Goal: Information Seeking & Learning: Learn about a topic

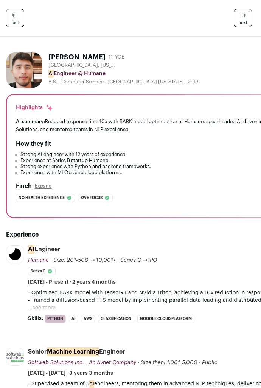
click at [144, 52] on div "[PERSON_NAME] 11 YOE" at bounding box center [190, 57] width 284 height 11
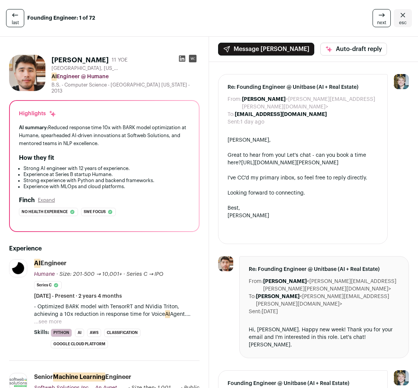
click at [181, 58] on icon at bounding box center [182, 59] width 6 height 6
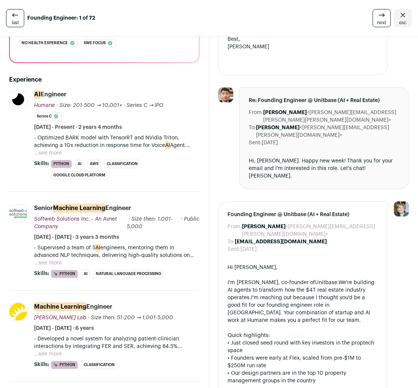
scroll to position [169, 0]
click at [47, 152] on button "...see more" at bounding box center [48, 153] width 28 height 8
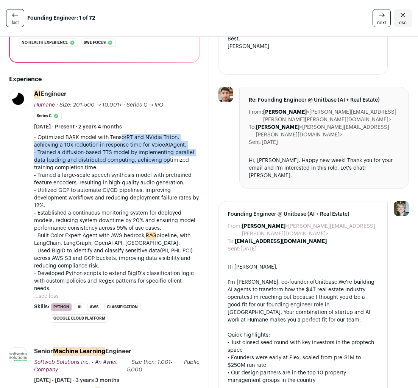
drag, startPoint x: 116, startPoint y: 139, endPoint x: 166, endPoint y: 155, distance: 52.5
click at [166, 156] on div "- Optimized BARK model with TensorRT and NVidia Triton, achieving a 10x reducti…" at bounding box center [116, 213] width 165 height 159
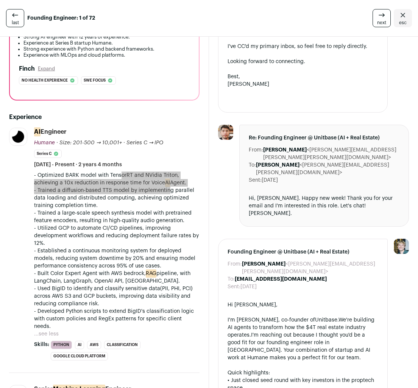
scroll to position [139, 0]
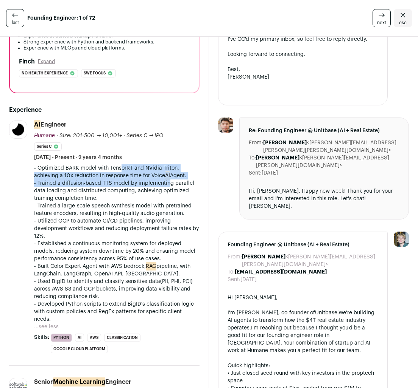
click at [157, 284] on p "- Used BigID to identify and classify sensitive data(PII, PHI, PCI) across AWS …" at bounding box center [116, 289] width 165 height 23
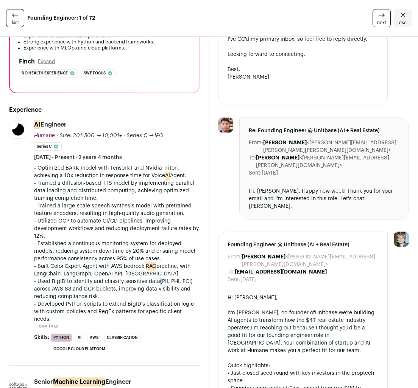
click at [157, 284] on p "- Used BigID to identify and classify sensitive data(PII, PHI, PCI) across AWS …" at bounding box center [116, 289] width 165 height 23
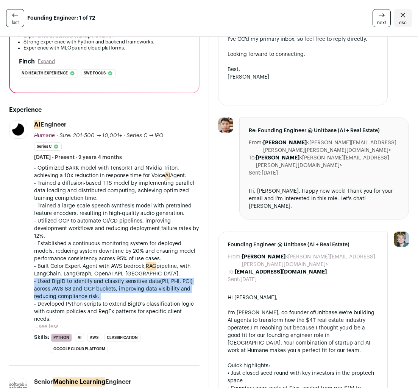
click at [157, 284] on p "- Used BigID to identify and classify sensitive data(PII, PHI, PCI) across AWS …" at bounding box center [116, 289] width 165 height 23
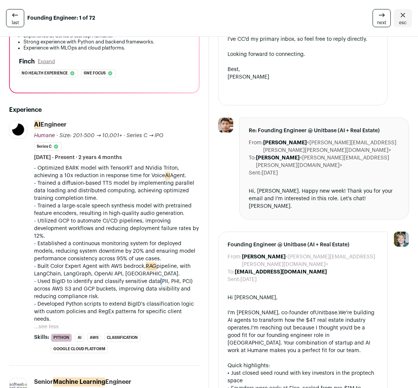
click at [157, 284] on p "- Used BigID to identify and classify sensitive data(PII, PHI, PCI) across AWS …" at bounding box center [116, 289] width 165 height 23
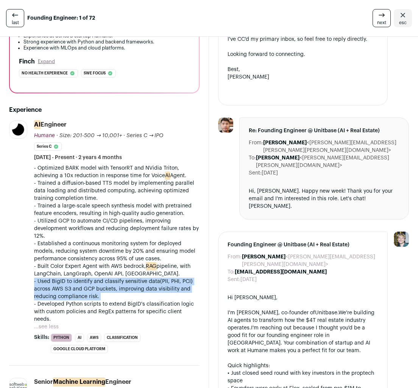
click at [157, 284] on p "- Used BigID to identify and classify sensitive data(PII, PHI, PCI) across AWS …" at bounding box center [116, 289] width 165 height 23
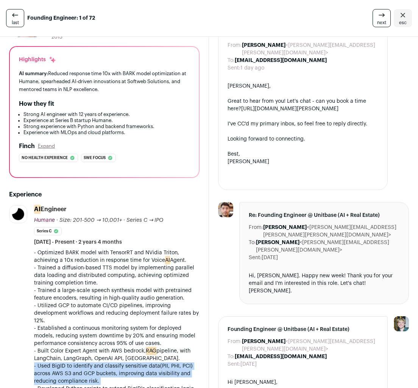
scroll to position [0, 0]
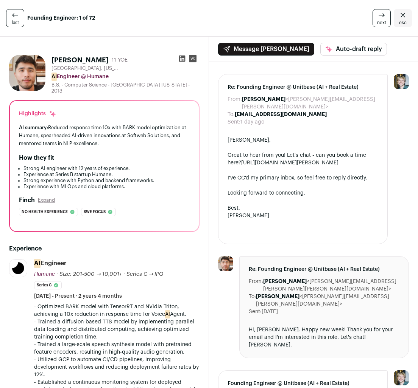
click at [174, 64] on div "[PERSON_NAME] 11 YOE" at bounding box center [125, 60] width 148 height 11
click at [179, 60] on icon at bounding box center [182, 59] width 6 height 6
click at [195, 57] on rect at bounding box center [193, 59] width 8 height 8
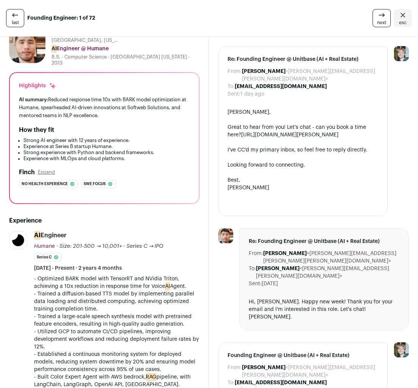
scroll to position [28, 0]
click at [45, 172] on button "Expand" at bounding box center [46, 173] width 17 height 6
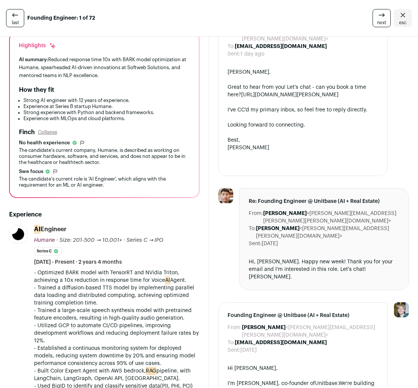
scroll to position [0, 0]
